Goal: Book appointment/travel/reservation

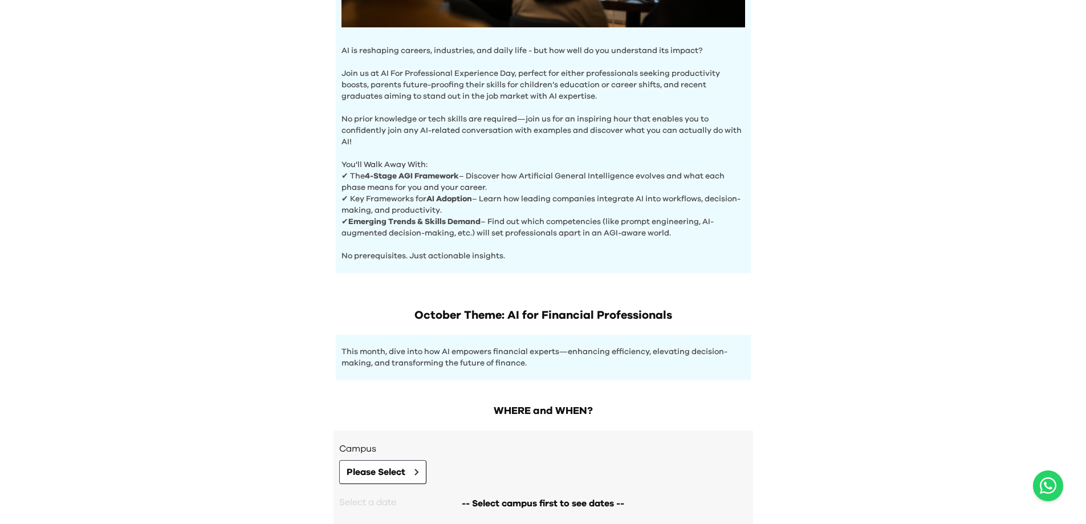
scroll to position [420, 0]
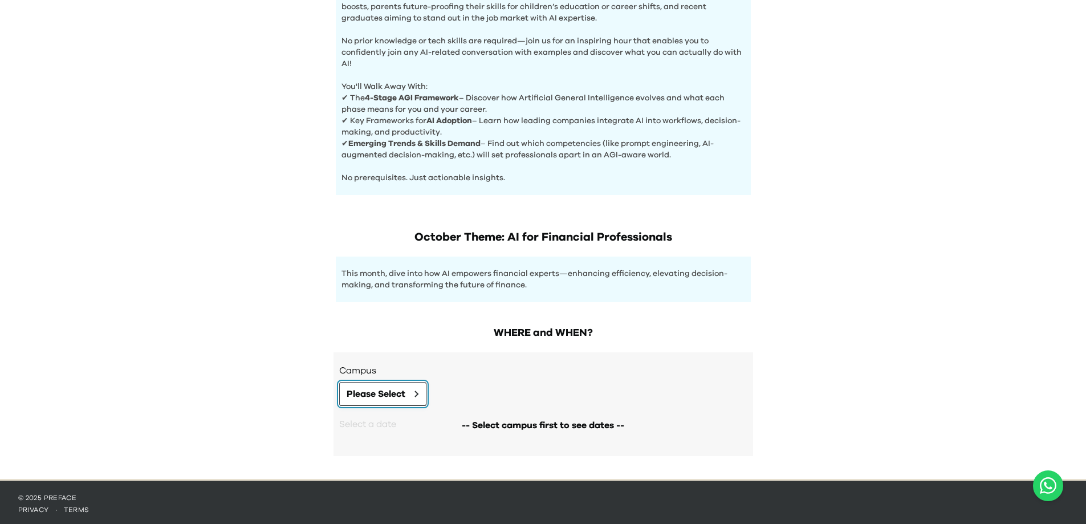
click at [392, 392] on span "Please Select" at bounding box center [375, 394] width 59 height 14
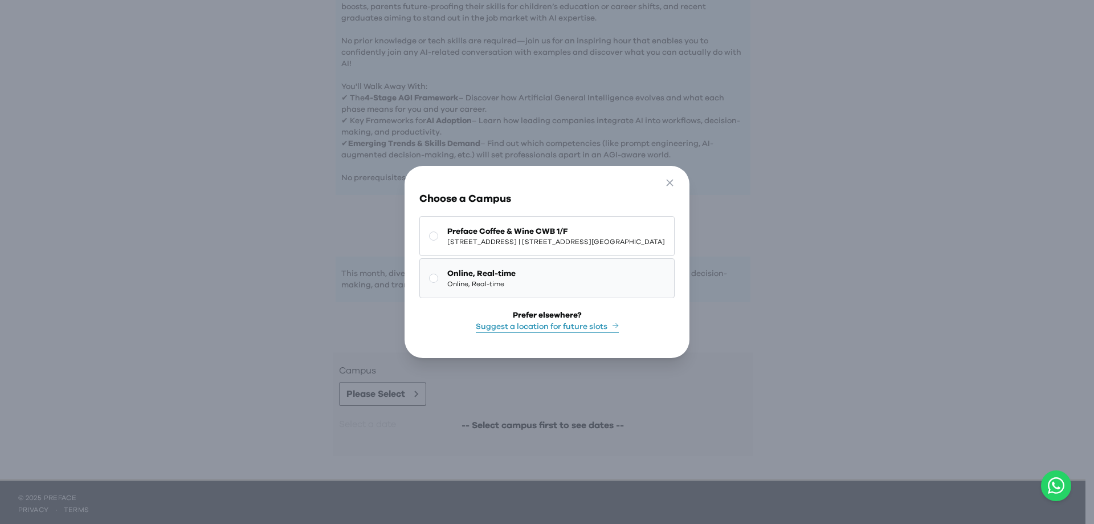
click at [430, 274] on rect at bounding box center [434, 278] width 9 height 9
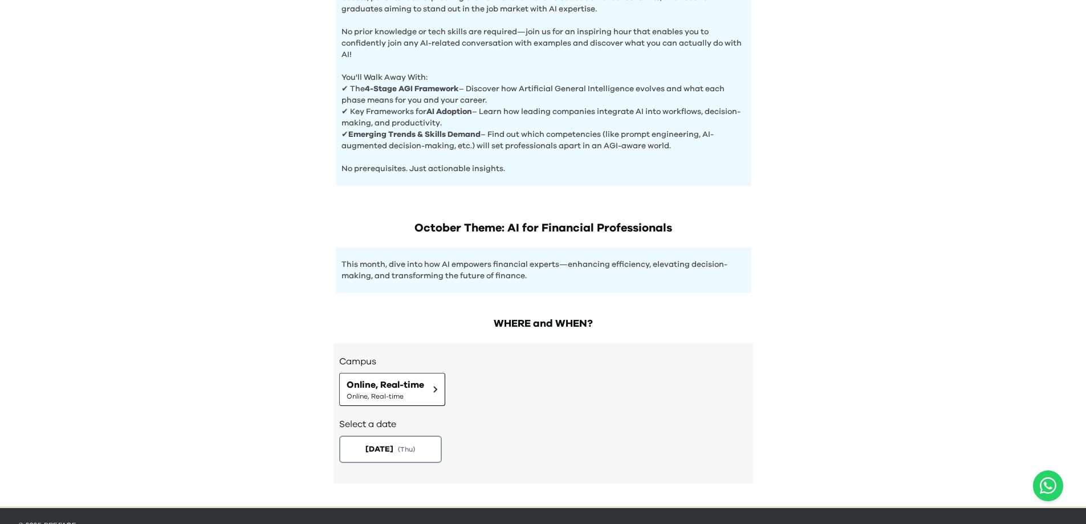
scroll to position [456, 0]
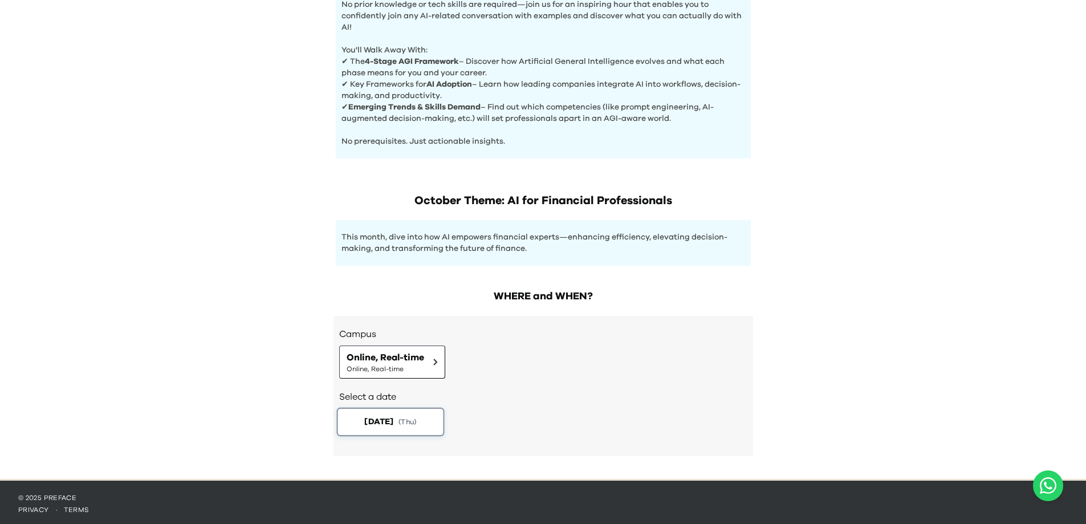
click at [407, 419] on span "( Thu )" at bounding box center [407, 422] width 18 height 10
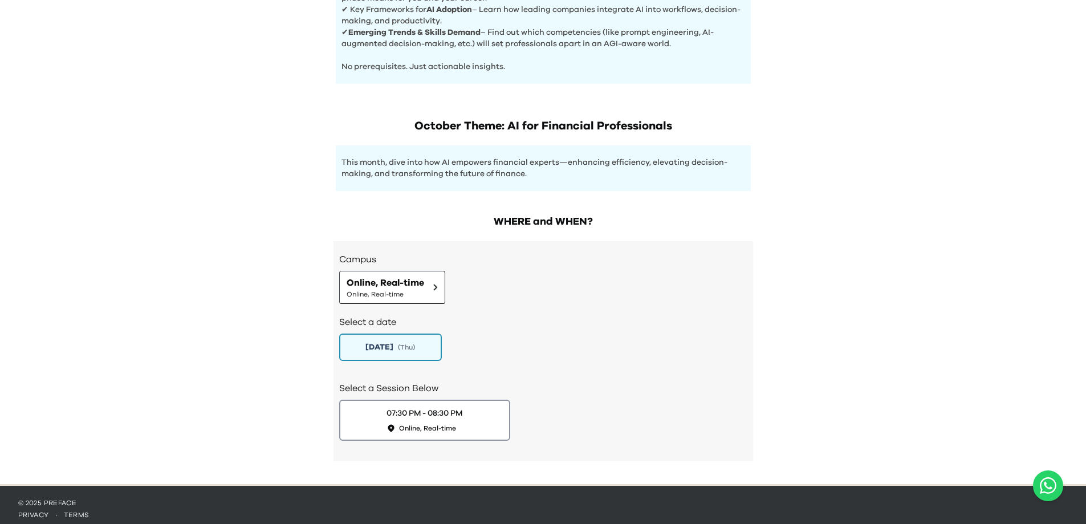
scroll to position [536, 0]
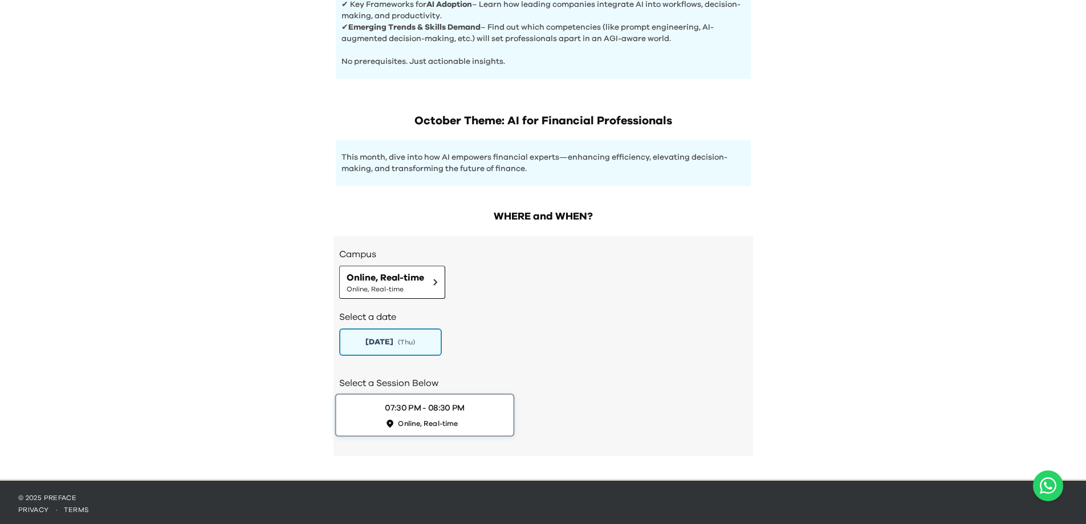
click at [459, 415] on div "07:30 PM - 08:30 PM Online, Real-time" at bounding box center [425, 415] width 80 height 26
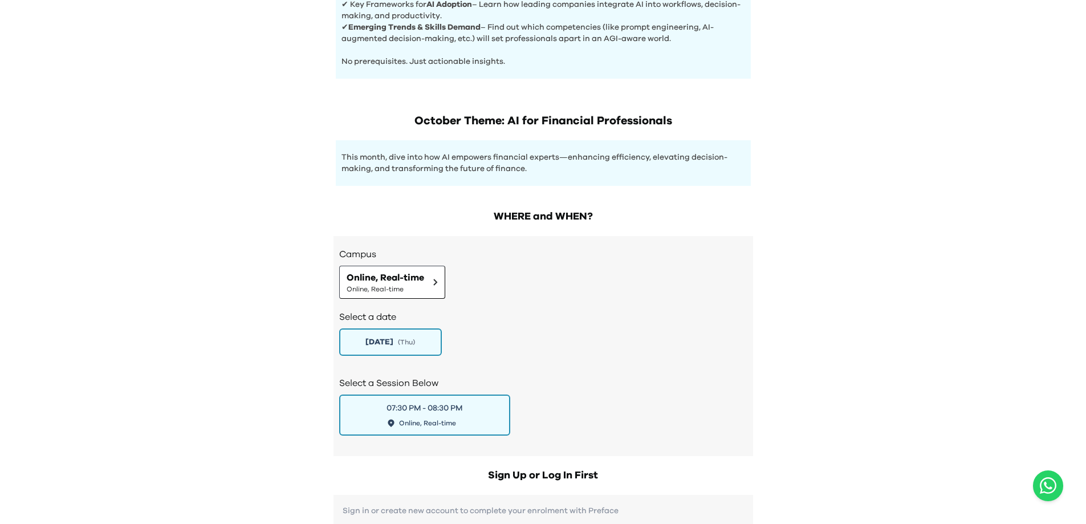
scroll to position [707, 0]
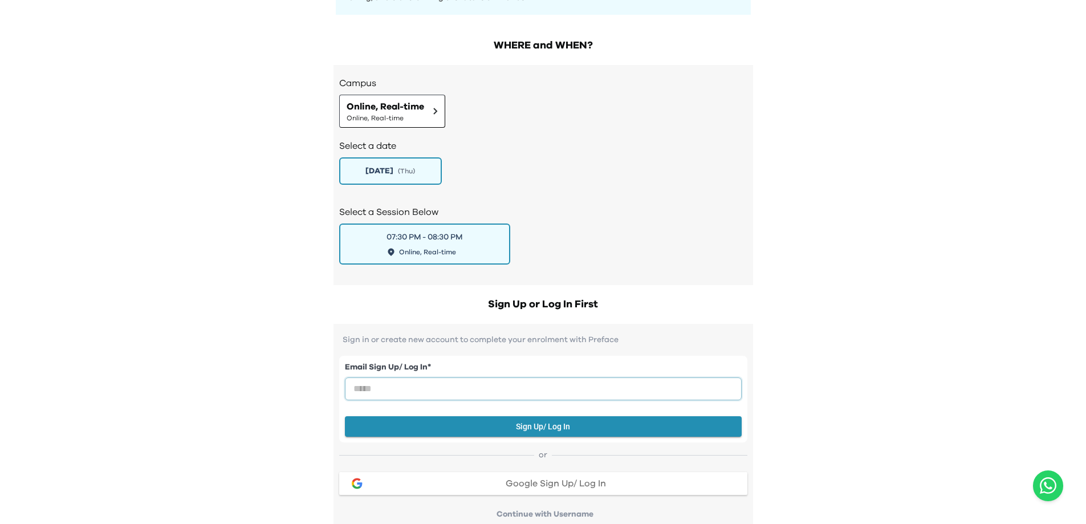
click at [659, 391] on input "email" at bounding box center [543, 388] width 397 height 23
type input "**********"
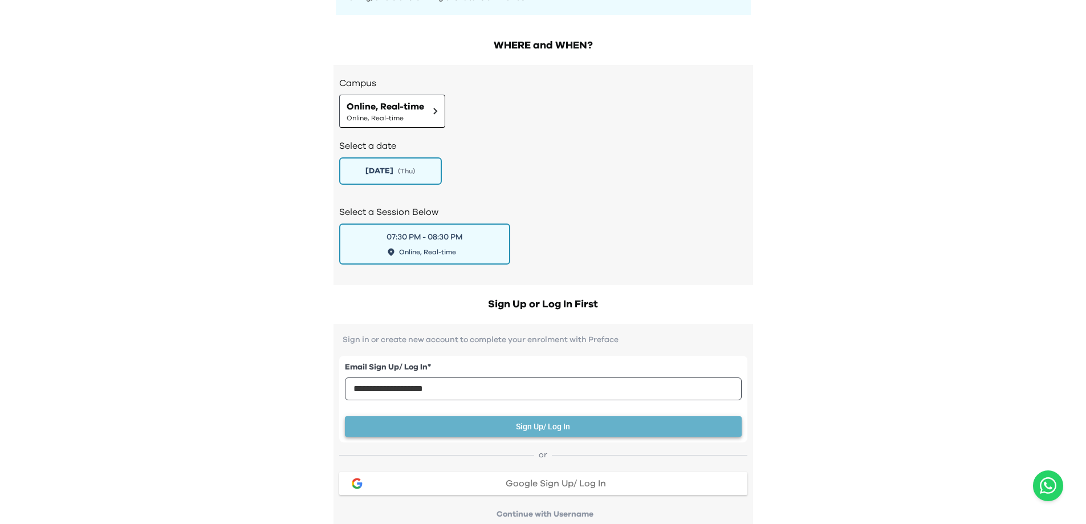
click at [497, 427] on button "Sign Up/ Log In" at bounding box center [543, 426] width 397 height 21
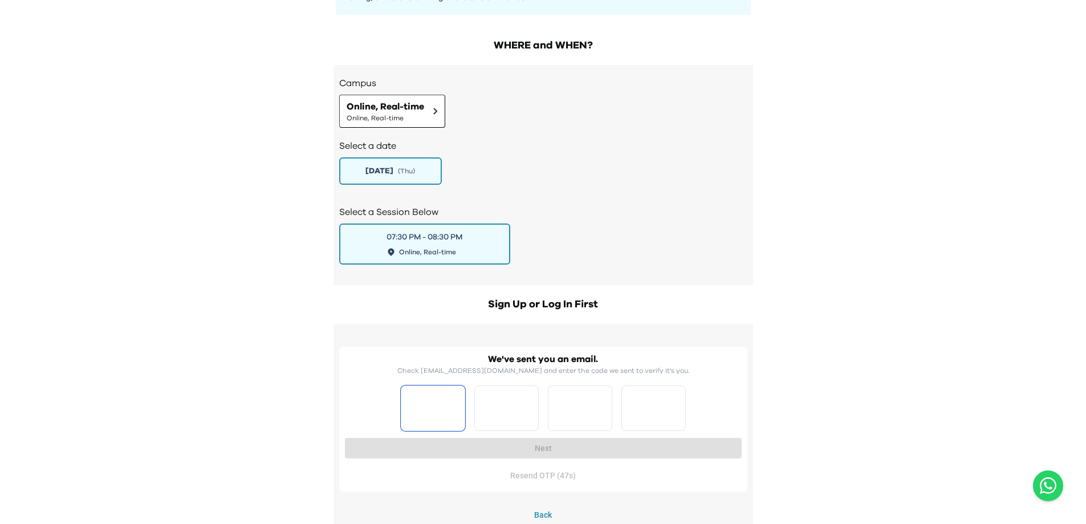
click at [430, 407] on input "Please enter OTP character 1" at bounding box center [433, 408] width 64 height 46
type input "*"
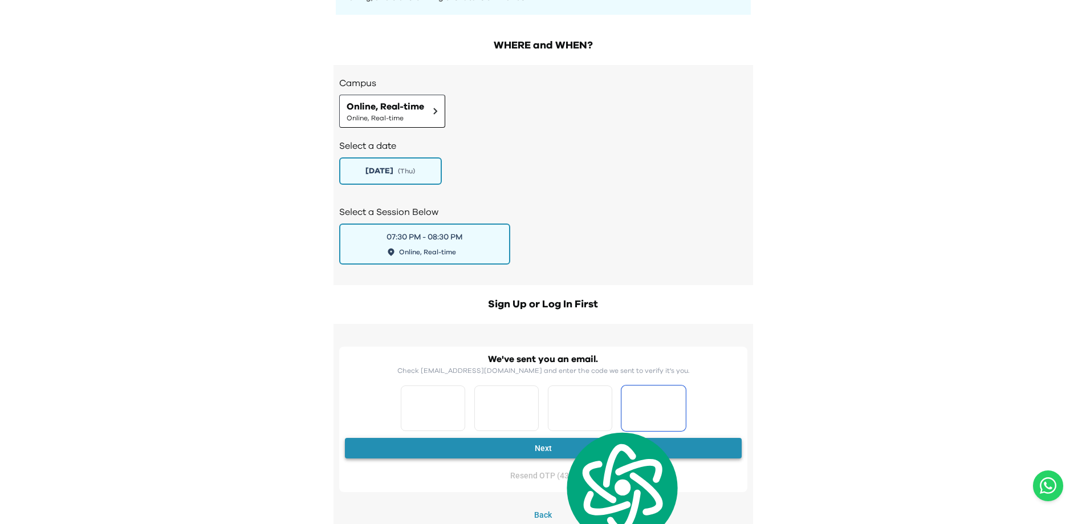
type input "*"
click at [529, 446] on button "Next" at bounding box center [543, 448] width 397 height 21
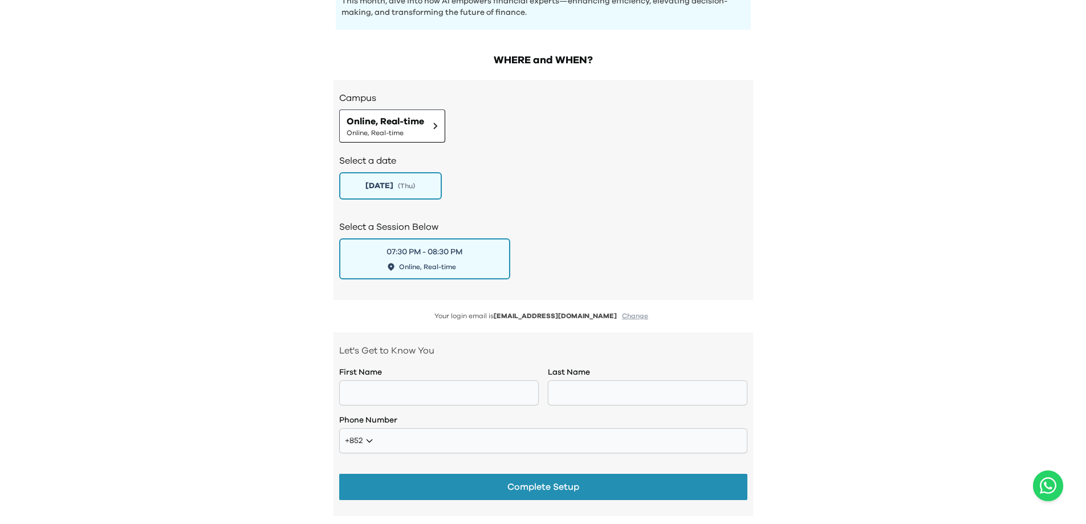
scroll to position [650, 0]
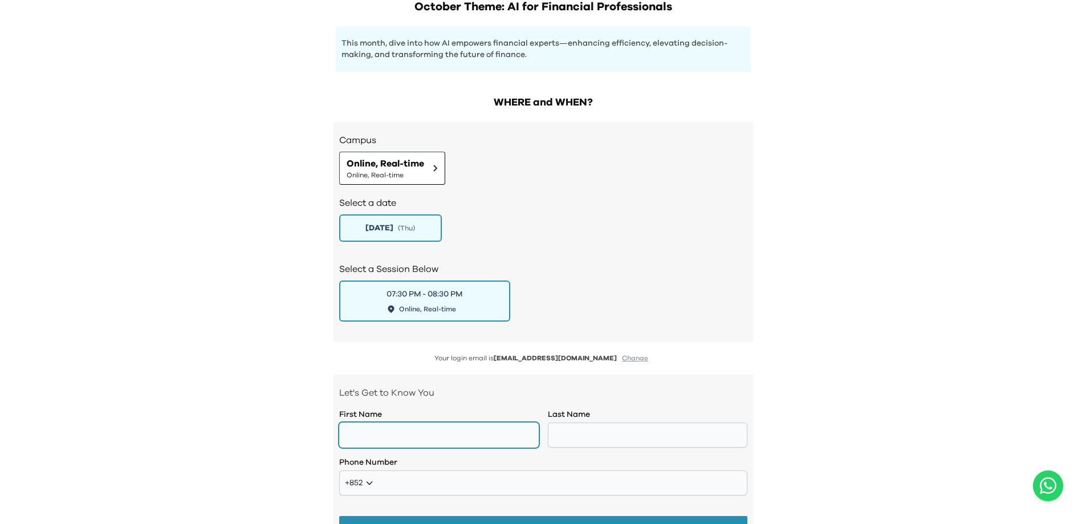
click at [452, 429] on input "text" at bounding box center [438, 434] width 199 height 25
type input "*****"
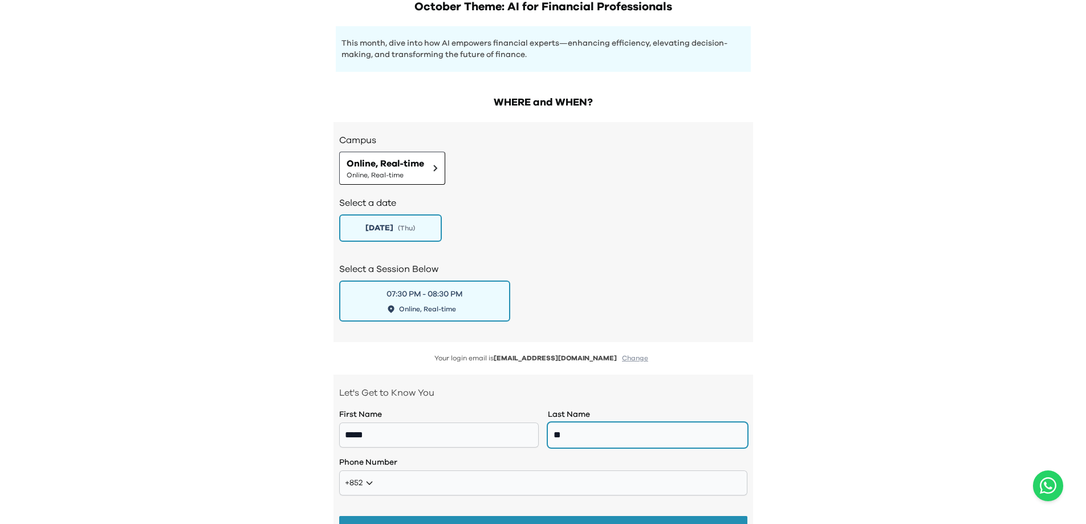
type input "**"
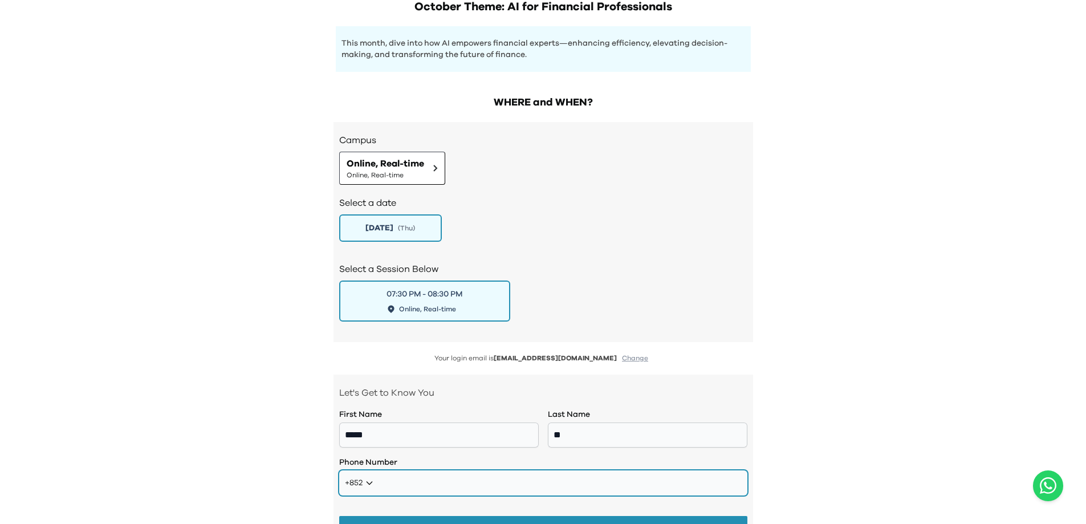
click at [429, 486] on input "tel" at bounding box center [543, 482] width 408 height 25
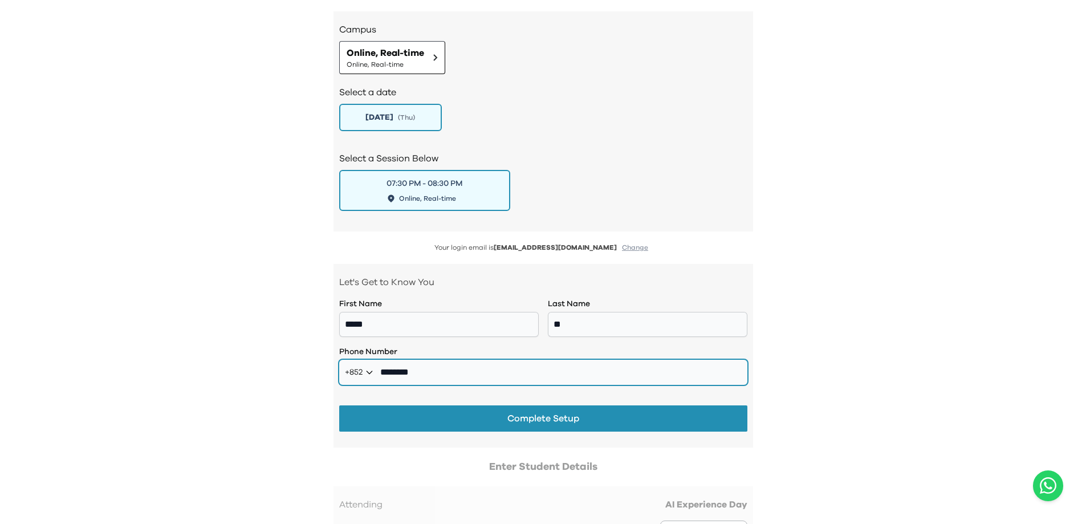
scroll to position [764, 0]
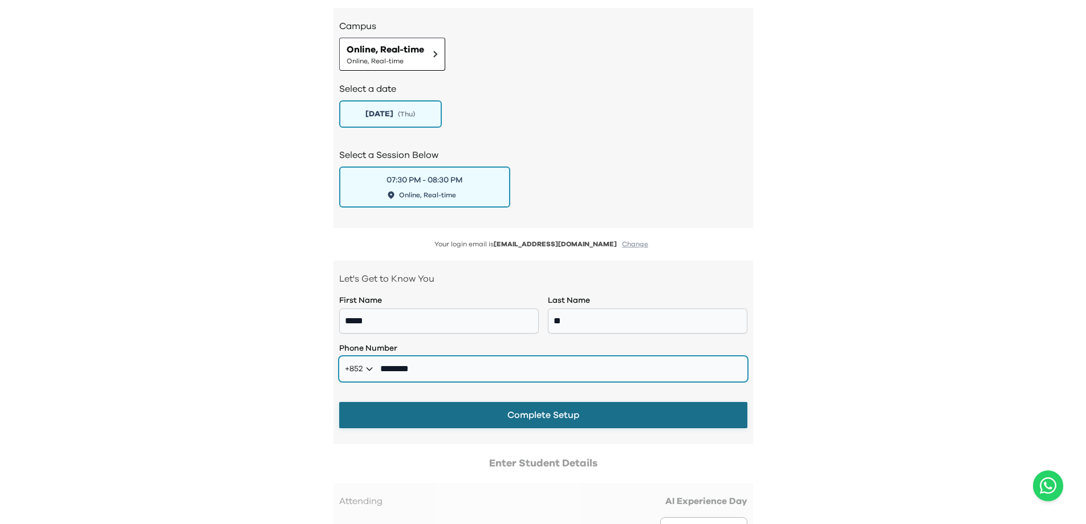
type input "********"
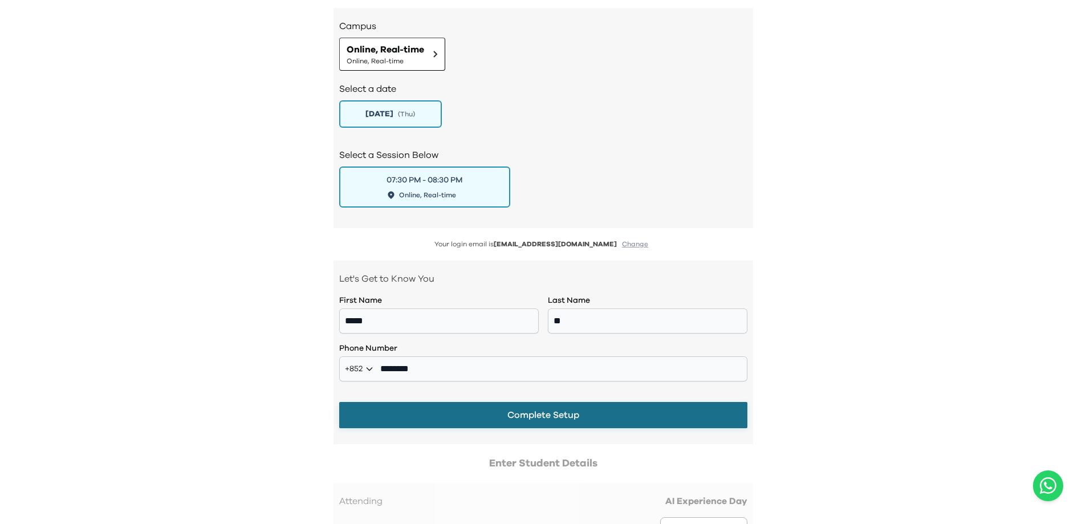
click at [557, 414] on button "Complete Setup" at bounding box center [543, 415] width 408 height 26
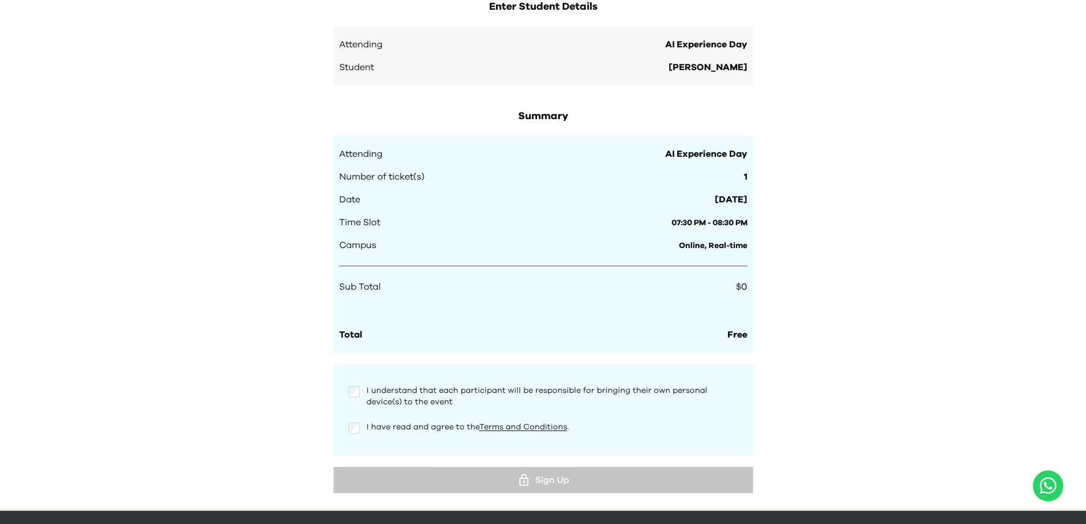
scroll to position [1056, 0]
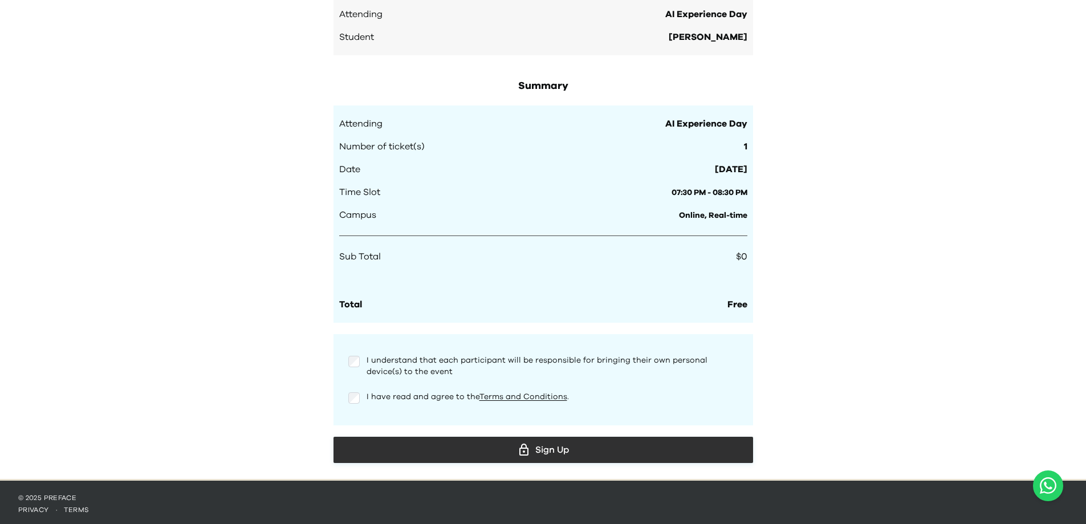
click at [492, 448] on div "Sign Up" at bounding box center [542, 449] width 401 height 17
